Goal: Check status: Check status

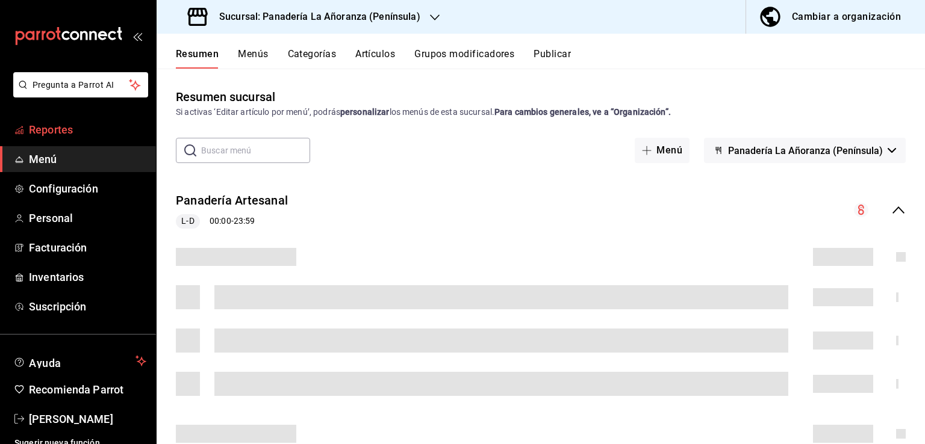
click at [54, 131] on span "Reportes" at bounding box center [87, 130] width 117 height 16
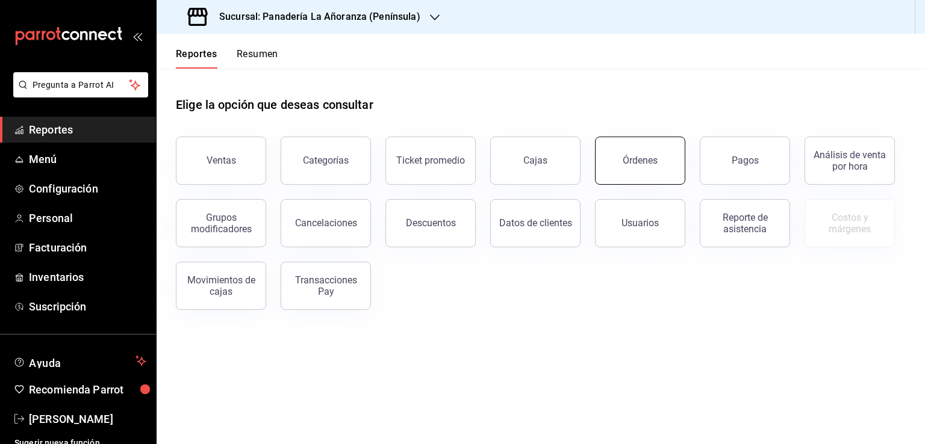
click at [618, 160] on button "Órdenes" at bounding box center [640, 161] width 90 height 48
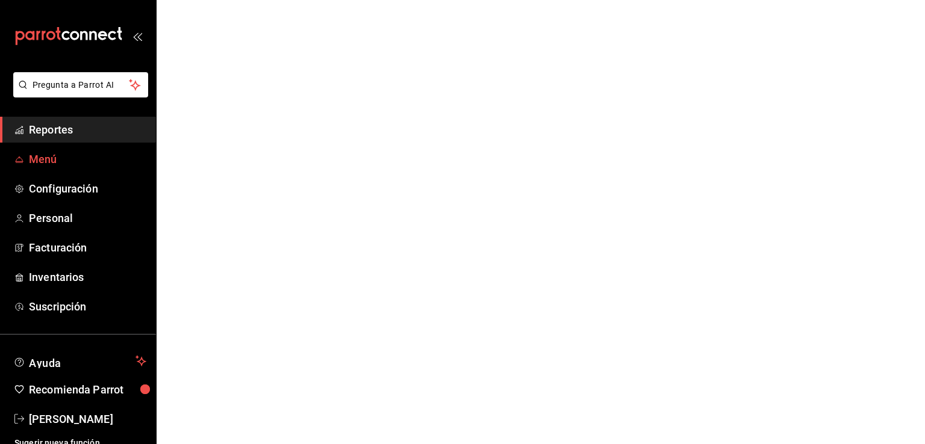
click at [49, 157] on span "Menú" at bounding box center [87, 159] width 117 height 16
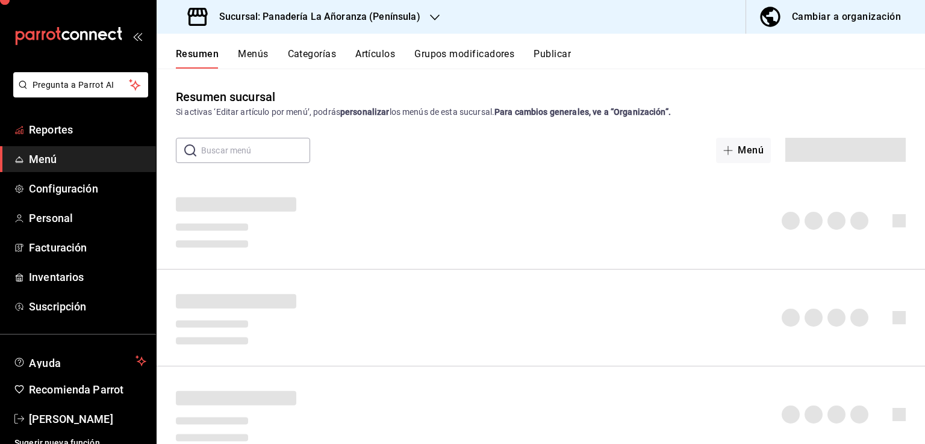
click at [63, 131] on span "Reportes" at bounding box center [87, 130] width 117 height 16
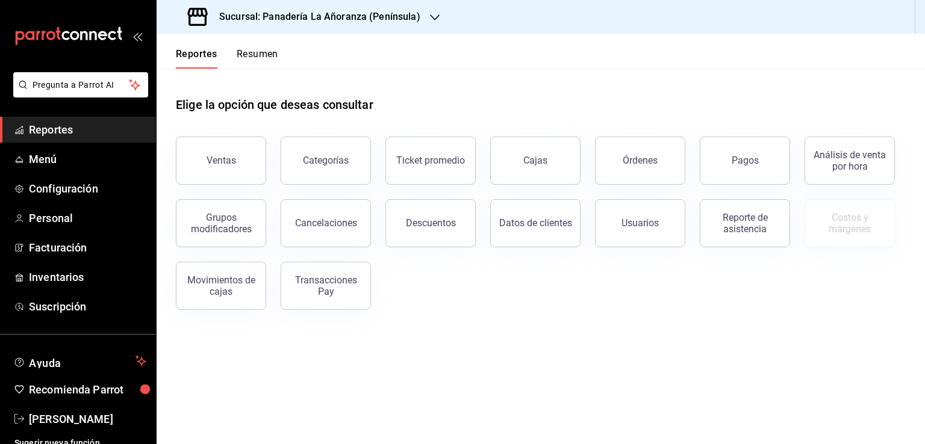
click at [642, 160] on div "Órdenes" at bounding box center [639, 160] width 35 height 11
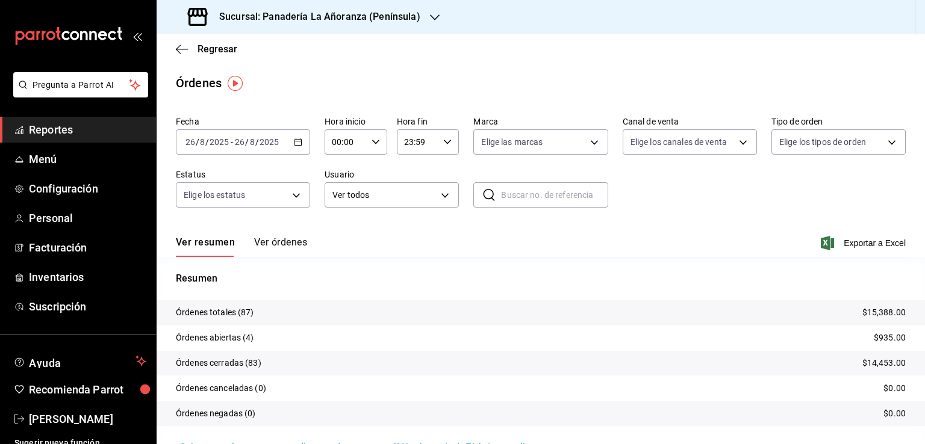
click at [402, 20] on h3 "Sucursal: Panadería La Añoranza (Península)" at bounding box center [314, 17] width 211 height 14
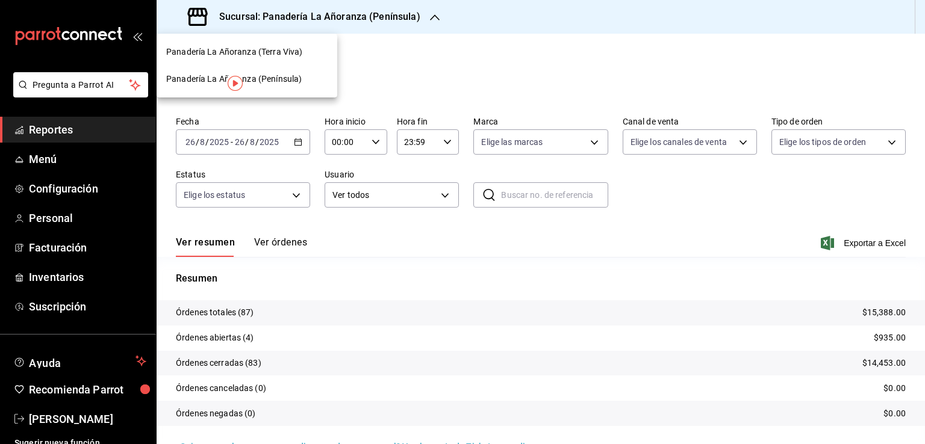
click at [256, 54] on span "Panadería La Añoranza (Terra Viva)" at bounding box center [234, 52] width 136 height 13
